Goal: Information Seeking & Learning: Learn about a topic

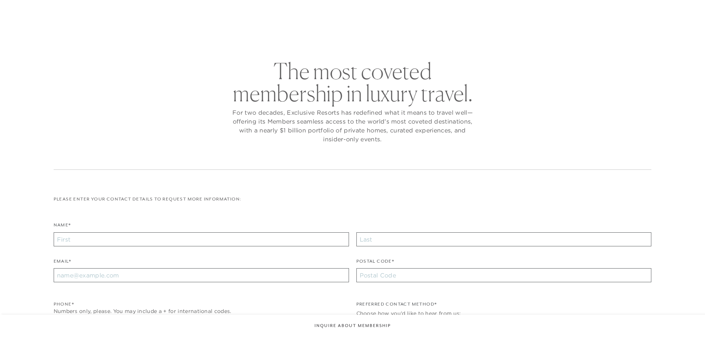
checkbox input "false"
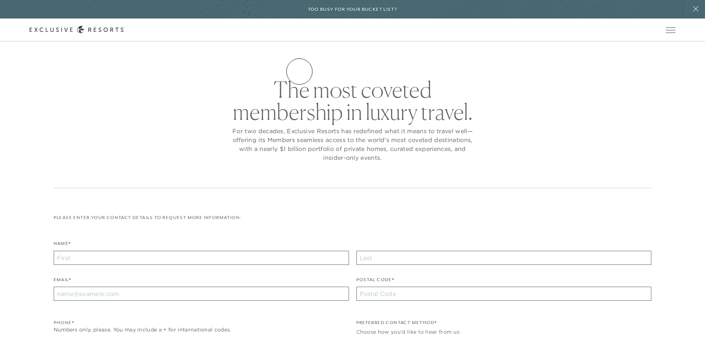
click at [0, 0] on link "Residence Collection" at bounding box center [0, 0] width 0 height 0
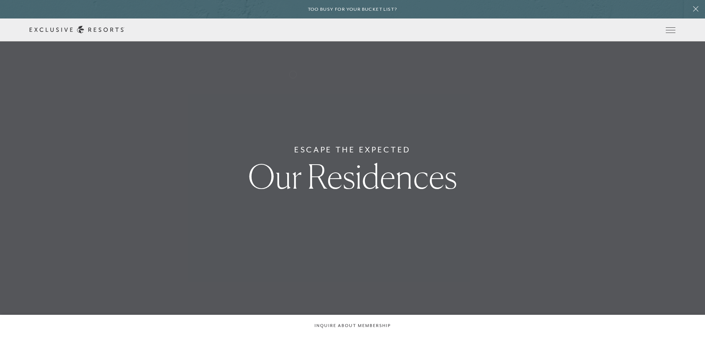
click at [0, 0] on link "Residence Collection" at bounding box center [0, 0] width 0 height 0
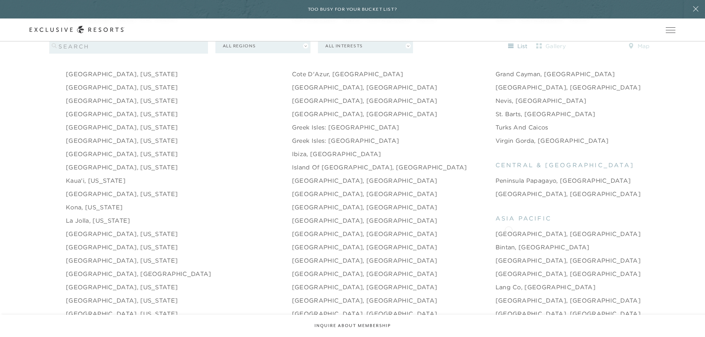
scroll to position [889, 0]
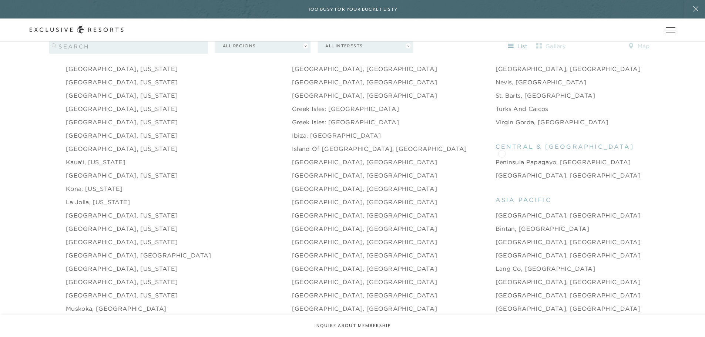
click at [502, 158] on link "Peninsula Papagayo, [GEOGRAPHIC_DATA]" at bounding box center [564, 162] width 136 height 9
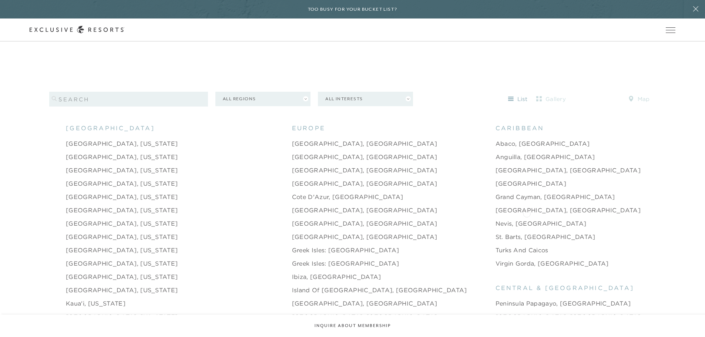
scroll to position [740, 0]
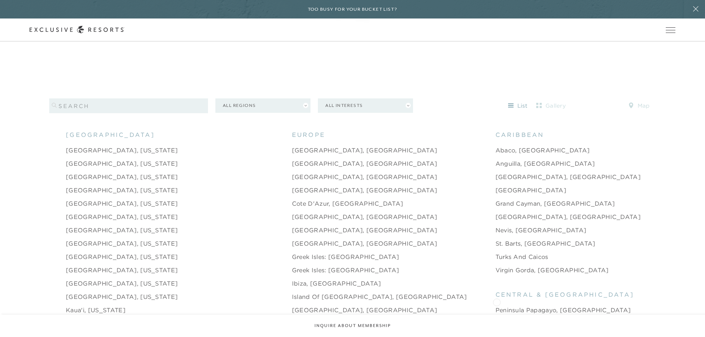
click at [497, 306] on link "Peninsula Papagayo, [GEOGRAPHIC_DATA]" at bounding box center [564, 310] width 136 height 9
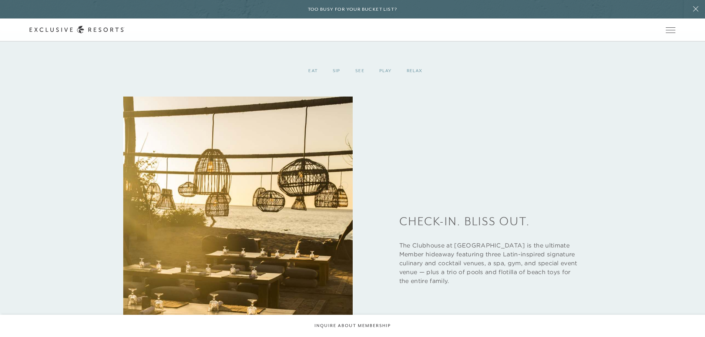
scroll to position [1168, 0]
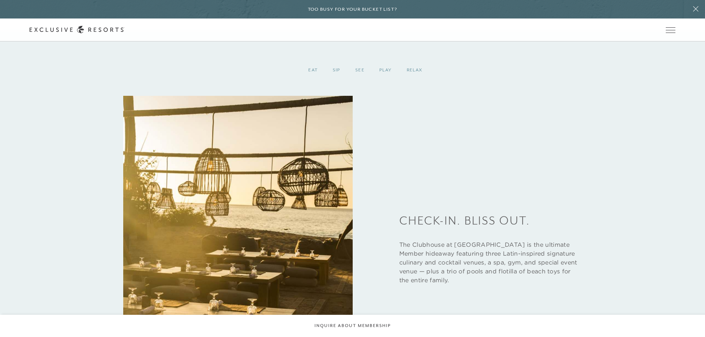
click at [290, 253] on img at bounding box center [237, 249] width 229 height 306
click at [338, 41] on header "Skip to main content Too busy for your bucket list? Not a bucket list. A bluepr…" at bounding box center [352, 20] width 705 height 41
click at [337, 41] on header "Skip to main content Too busy for your bucket list? Not a bucket list. A bluepr…" at bounding box center [352, 20] width 705 height 41
click at [360, 41] on header "Skip to main content Too busy for your bucket list? Not a bucket list. A bluepr…" at bounding box center [352, 20] width 705 height 41
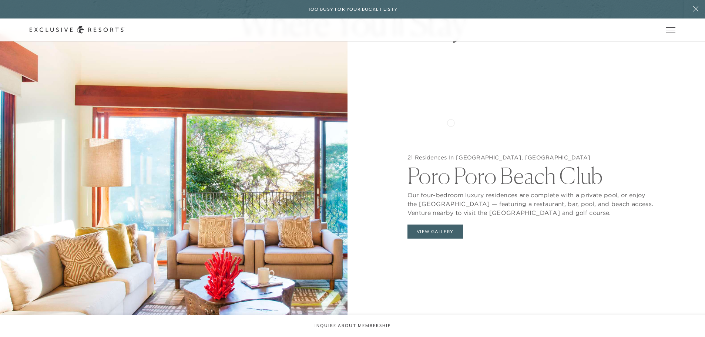
scroll to position [760, 0]
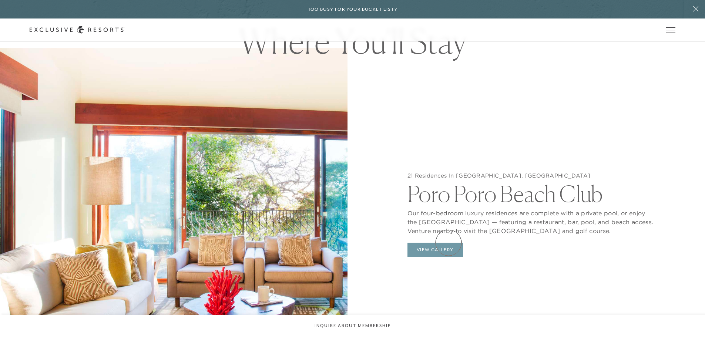
click at [449, 243] on button "View Gallery" at bounding box center [436, 250] width 56 height 14
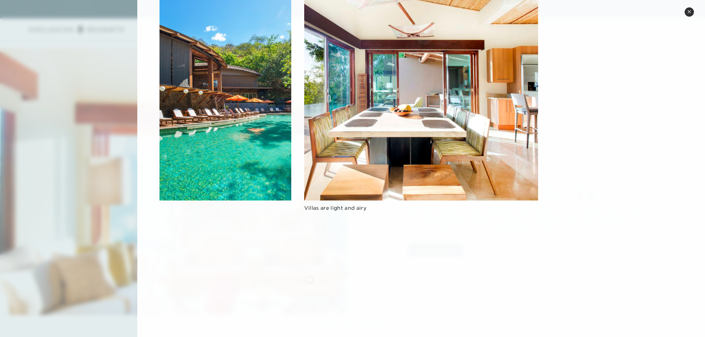
scroll to position [592, 0]
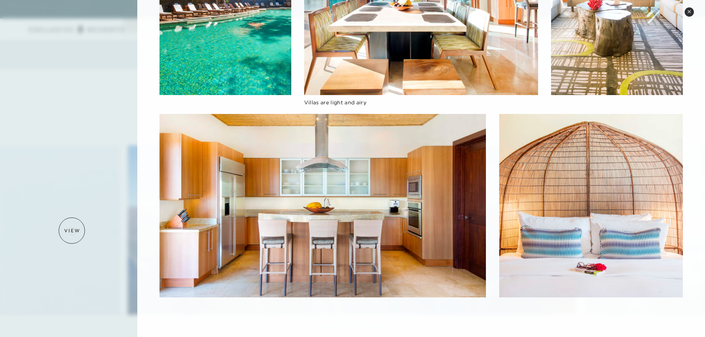
click at [48, 227] on div at bounding box center [352, 168] width 705 height 337
